Goal: Task Accomplishment & Management: Use online tool/utility

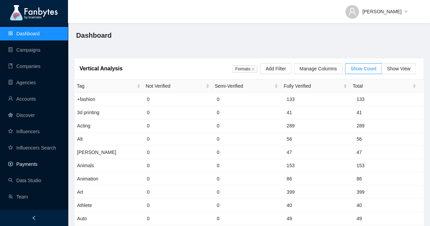
click at [31, 164] on link "Payments" at bounding box center [22, 163] width 29 height 5
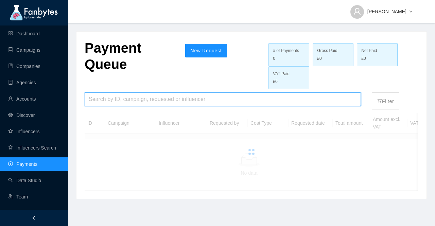
click at [149, 100] on input "search" at bounding box center [223, 99] width 268 height 13
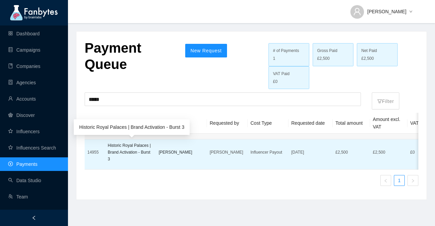
click at [122, 152] on p "Historic Royal Palaces | Brand Activation - Burst 3" at bounding box center [131, 152] width 46 height 20
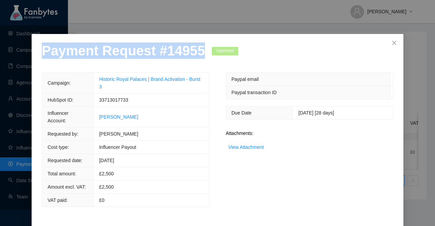
drag, startPoint x: 193, startPoint y: 55, endPoint x: 20, endPoint y: 54, distance: 173.3
click at [20, 54] on div "Payment Request # 14955 Approved Campaign: Historic Royal Palaces | Brand Activ…" at bounding box center [217, 113] width 435 height 226
copy p "Payment Request # 14955"
click at [391, 42] on icon "close" at bounding box center [393, 42] width 5 height 5
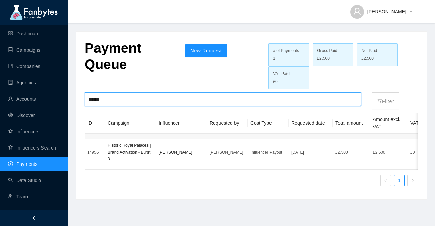
click at [101, 99] on input "*****" at bounding box center [223, 99] width 268 height 13
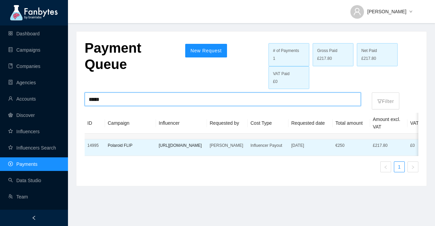
type input "*****"
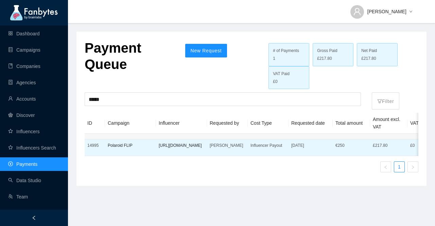
click at [124, 155] on td "Polaroid FLIP" at bounding box center [130, 147] width 51 height 17
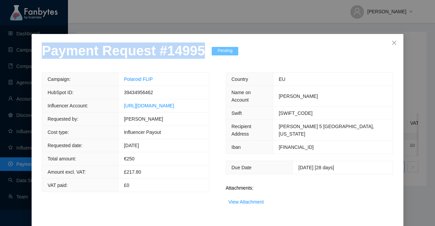
drag, startPoint x: 197, startPoint y: 50, endPoint x: 0, endPoint y: 55, distance: 196.7
click at [0, 55] on div "Payment Request # 14995 Pending Campaign: Polaroid FLIP HubSpot ID: 39434956462…" at bounding box center [217, 113] width 435 height 226
copy p "Payment Request # 14995"
click at [253, 199] on link "View Attachment" at bounding box center [245, 201] width 35 height 5
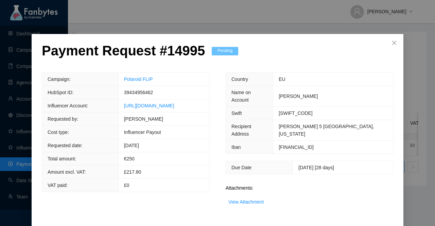
click at [124, 93] on span "39434956462" at bounding box center [138, 92] width 29 height 5
copy span "39434956462"
drag, startPoint x: 129, startPoint y: 79, endPoint x: 82, endPoint y: 79, distance: 46.9
click at [82, 79] on tr "Campaign: Polaroid FLIP" at bounding box center [125, 79] width 167 height 13
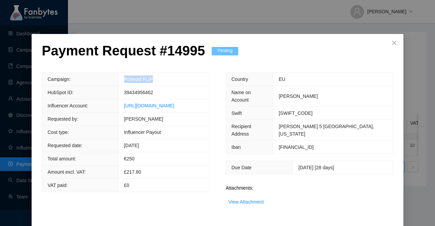
copy tr "Polaroid FLIP"
drag, startPoint x: 96, startPoint y: 105, endPoint x: 202, endPoint y: 105, distance: 106.7
click at [202, 105] on td "[URL][DOMAIN_NAME]" at bounding box center [163, 105] width 91 height 13
copy link "[URL][DOMAIN_NAME]"
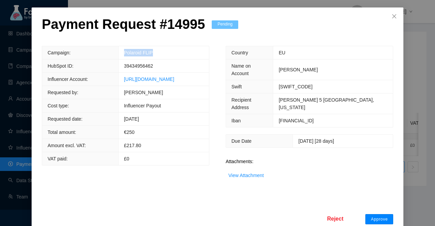
click at [379, 216] on span "Approve" at bounding box center [379, 218] width 17 height 5
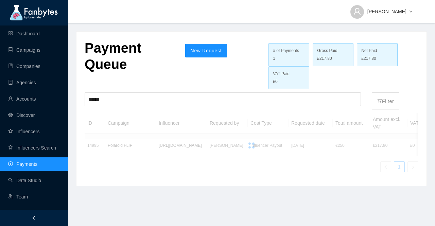
scroll to position [0, 0]
